Goal: Information Seeking & Learning: Check status

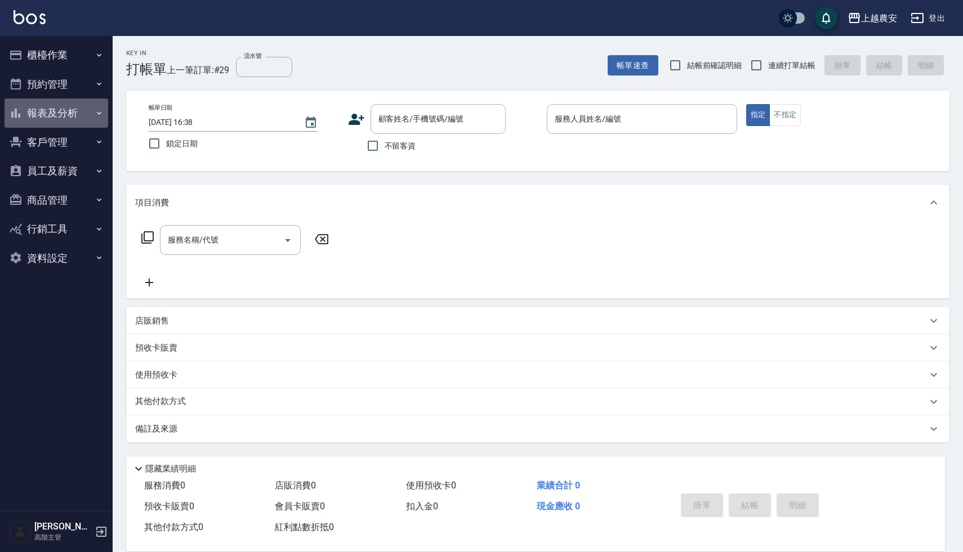
click at [49, 110] on button "報表及分析" at bounding box center [57, 113] width 104 height 29
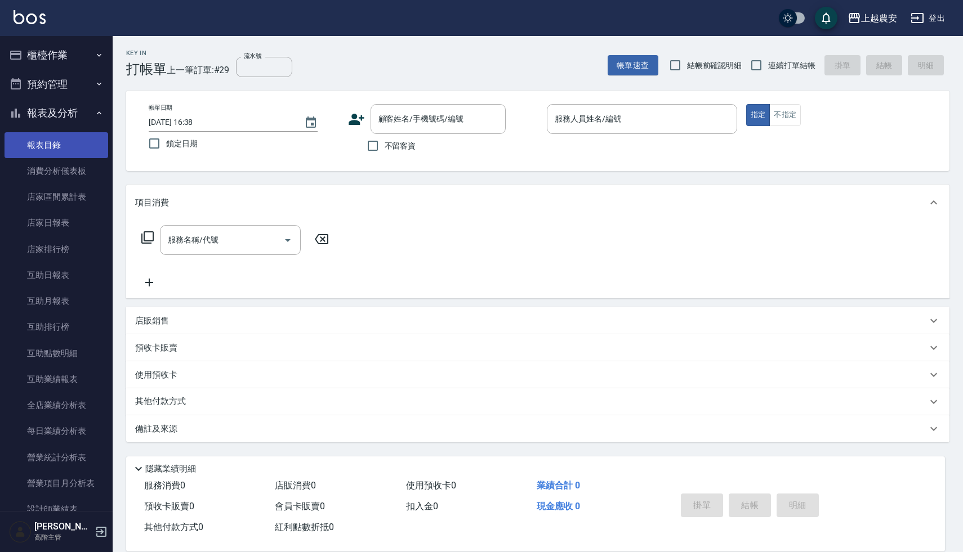
click at [56, 145] on link "報表目錄" at bounding box center [57, 145] width 104 height 26
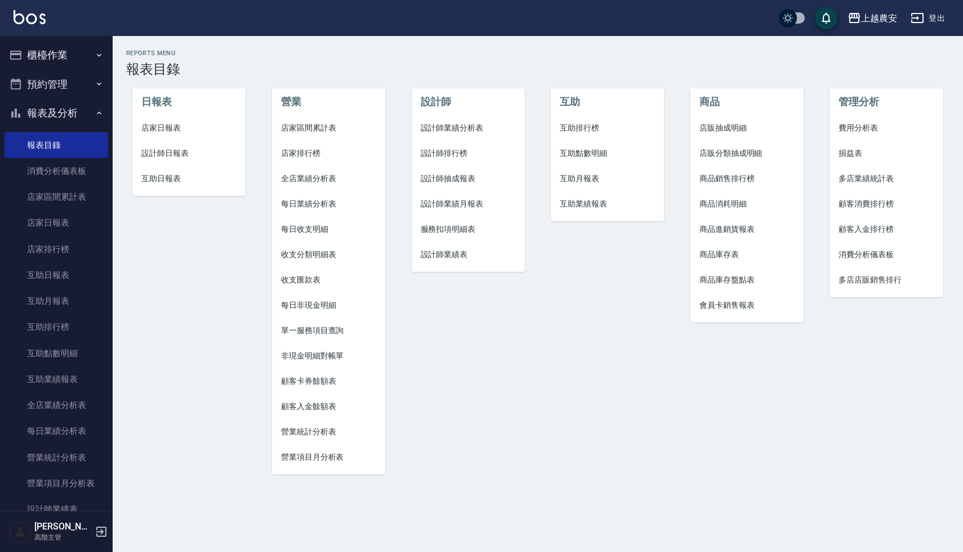
click at [180, 147] on span "設計師日報表" at bounding box center [188, 153] width 95 height 12
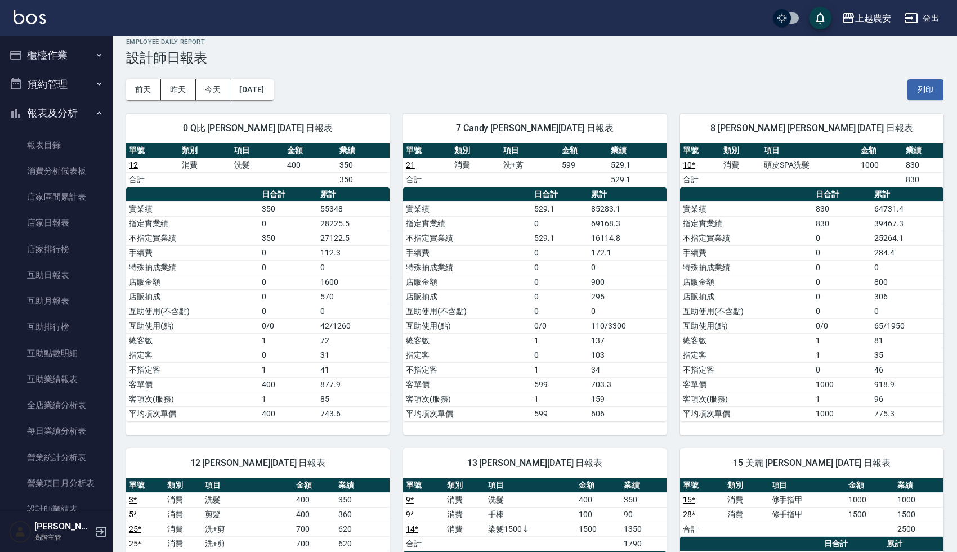
scroll to position [12, 0]
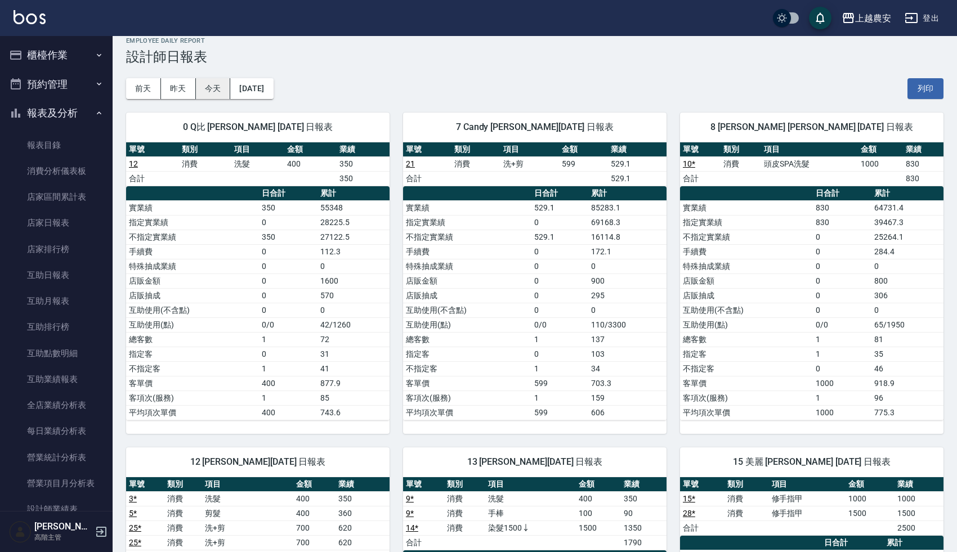
click at [213, 88] on button "今天" at bounding box center [213, 88] width 35 height 21
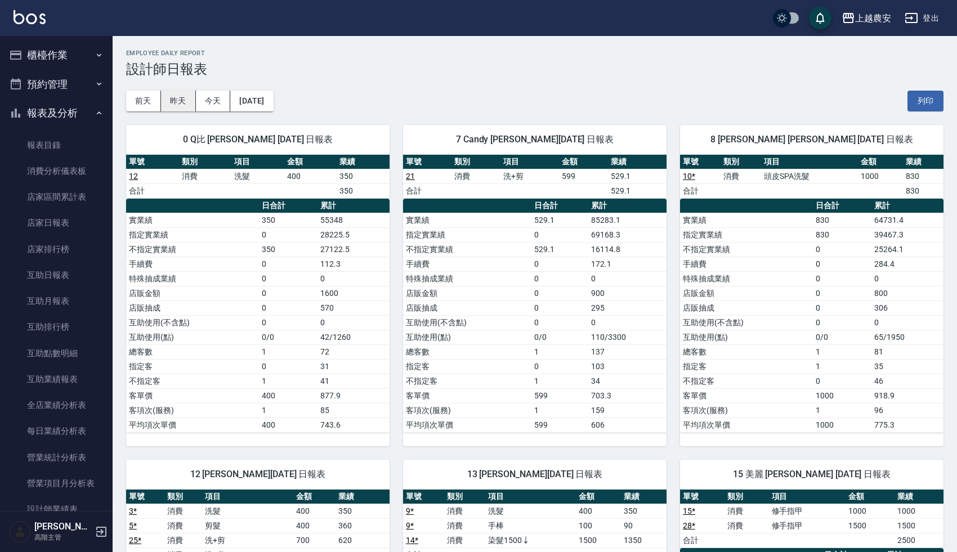
click at [182, 102] on button "昨天" at bounding box center [178, 101] width 35 height 21
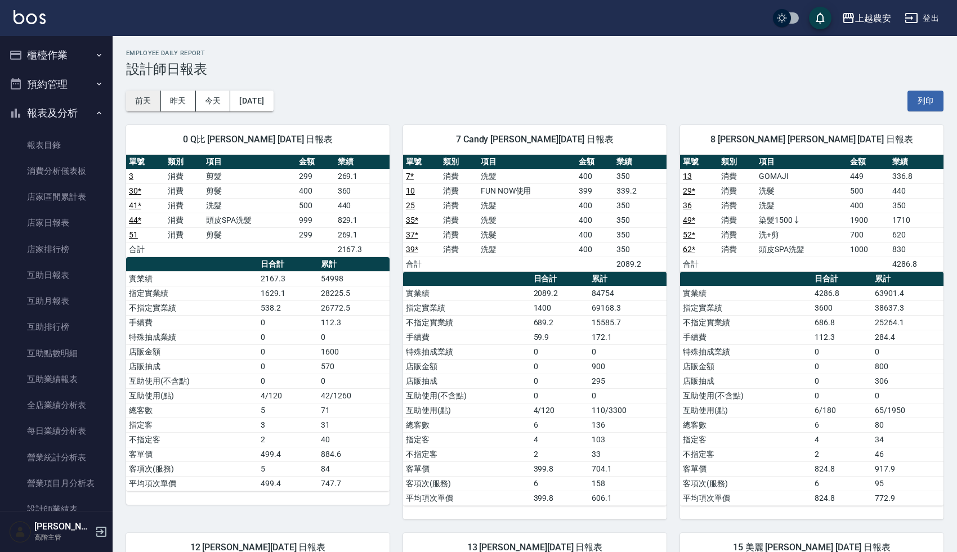
click at [144, 101] on button "前天" at bounding box center [143, 101] width 35 height 21
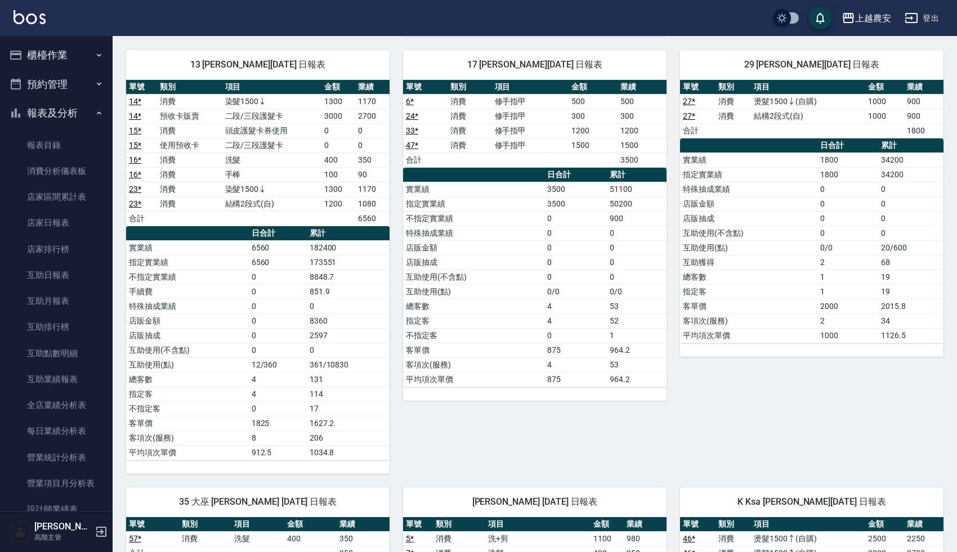
scroll to position [616, 0]
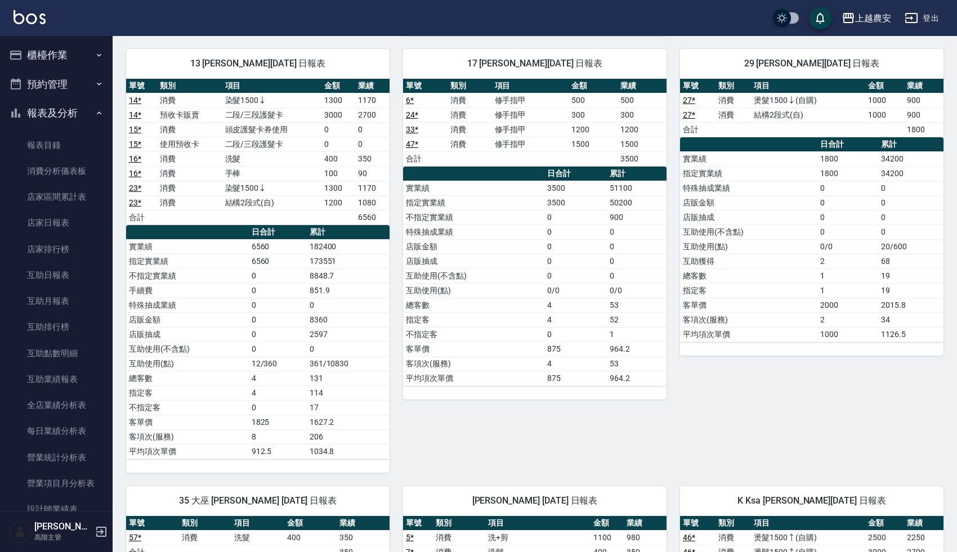
click at [853, 431] on div "29 [PERSON_NAME][DATE] 日報表 單號 類別 項目 金額 業績 27 * 消費 燙髮1500↓(自購) 1000 900 27 * 消費 …" at bounding box center [804, 253] width 277 height 437
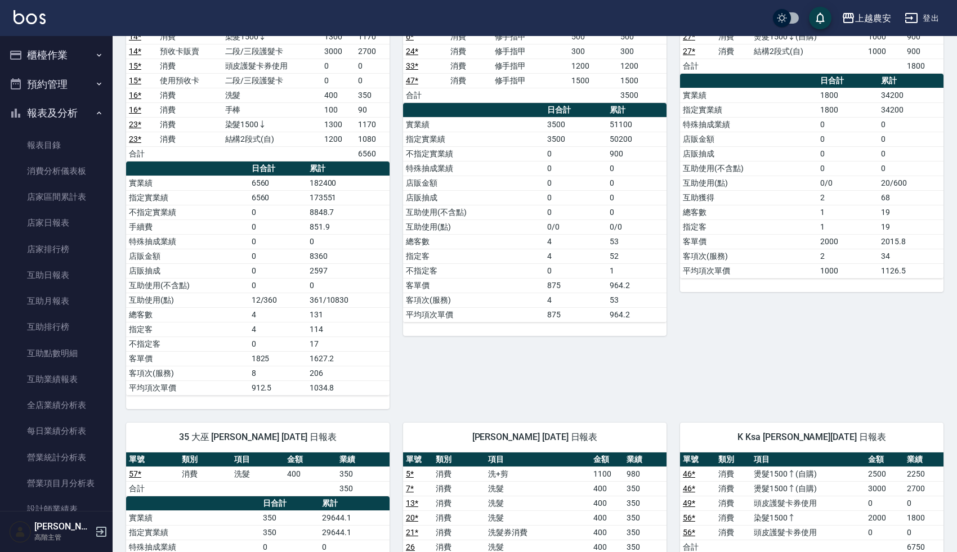
scroll to position [680, 0]
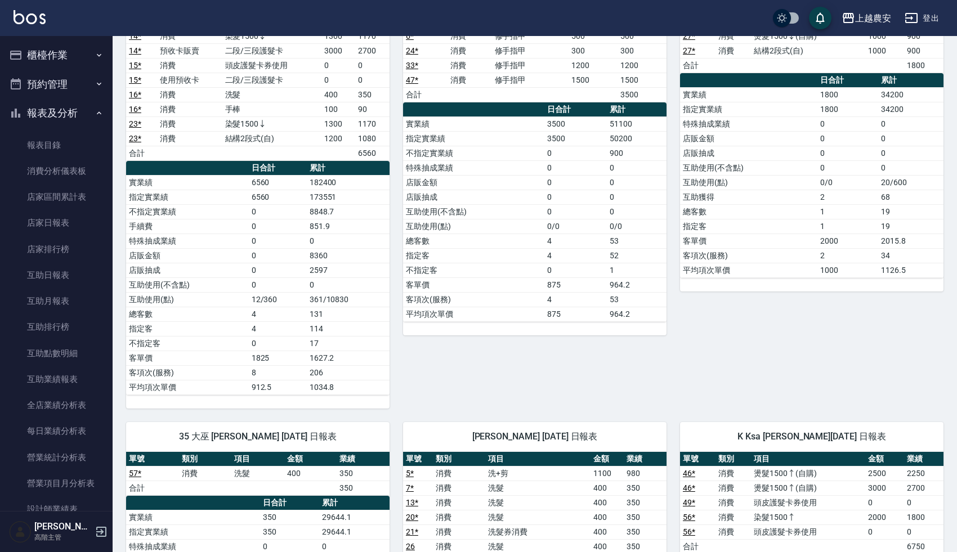
click at [692, 348] on div "29 [PERSON_NAME][DATE] 日報表 單號 類別 項目 金額 業績 27 * 消費 燙髮1500↓(自購) 1000 900 27 * 消費 …" at bounding box center [804, 189] width 277 height 437
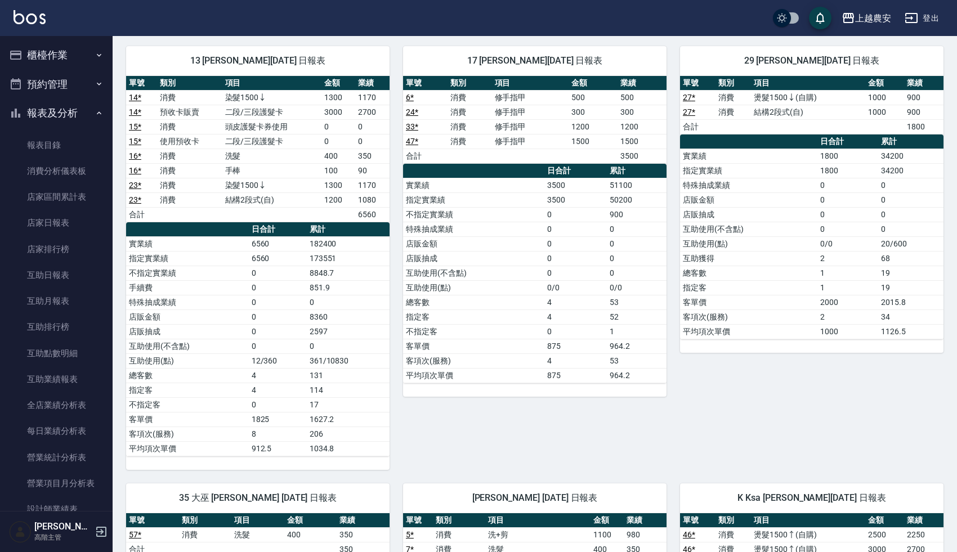
scroll to position [625, 0]
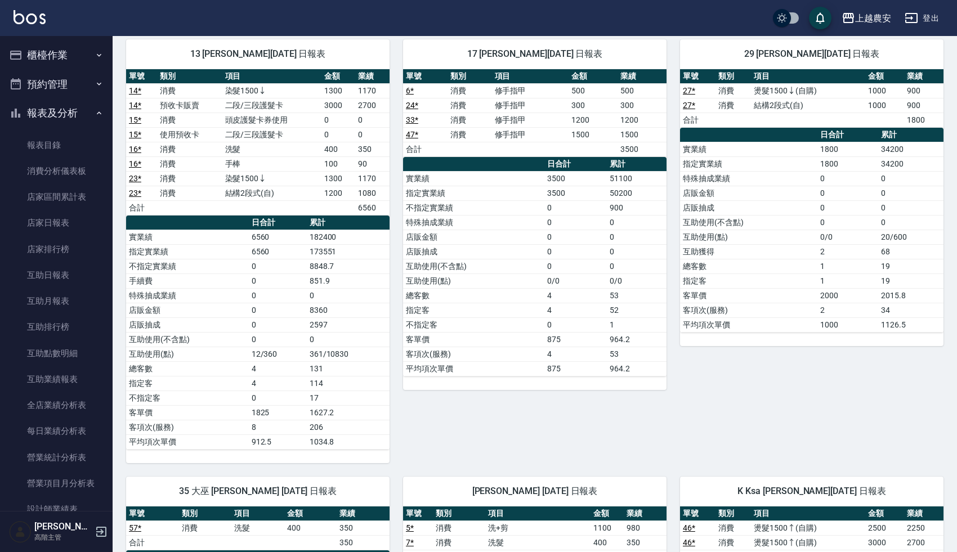
click at [790, 391] on div "29 [PERSON_NAME][DATE] 日報表 單號 類別 項目 金額 業績 27 * 消費 燙髮1500↓(自購) 1000 900 27 * 消費 …" at bounding box center [804, 244] width 277 height 437
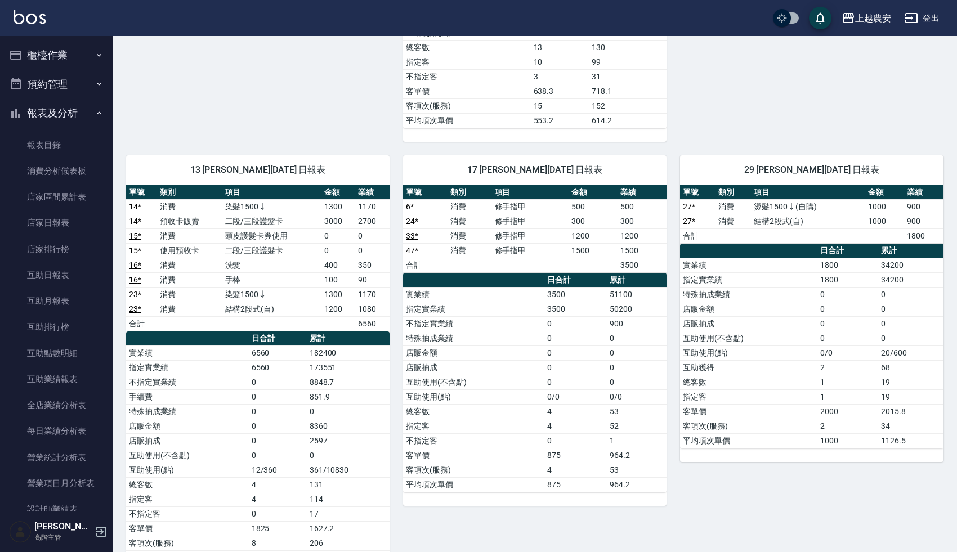
scroll to position [223, 0]
